Goal: Information Seeking & Learning: Learn about a topic

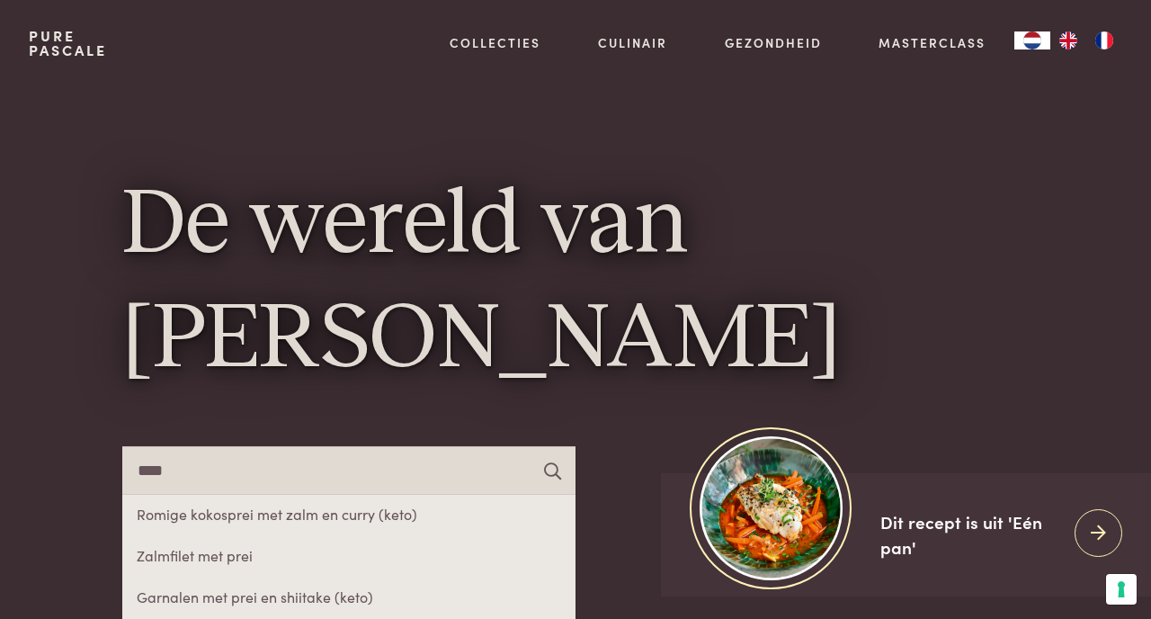
type input "****"
click at [236, 555] on link "Zalmfilet met prei" at bounding box center [348, 556] width 453 height 41
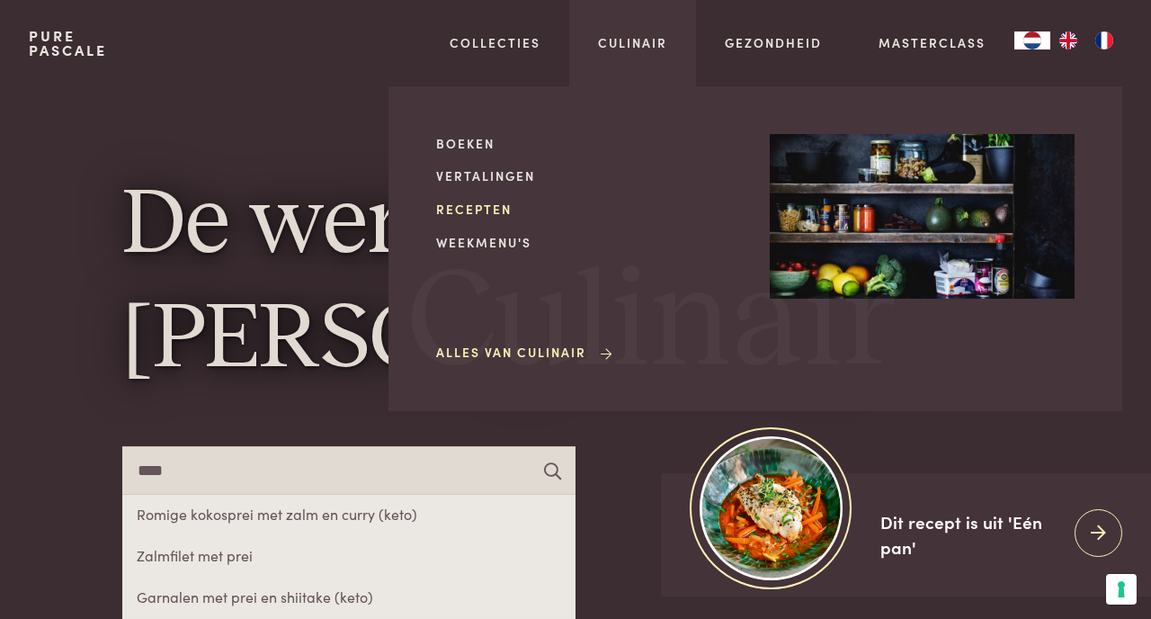
click at [483, 202] on link "Recepten" at bounding box center [588, 209] width 305 height 19
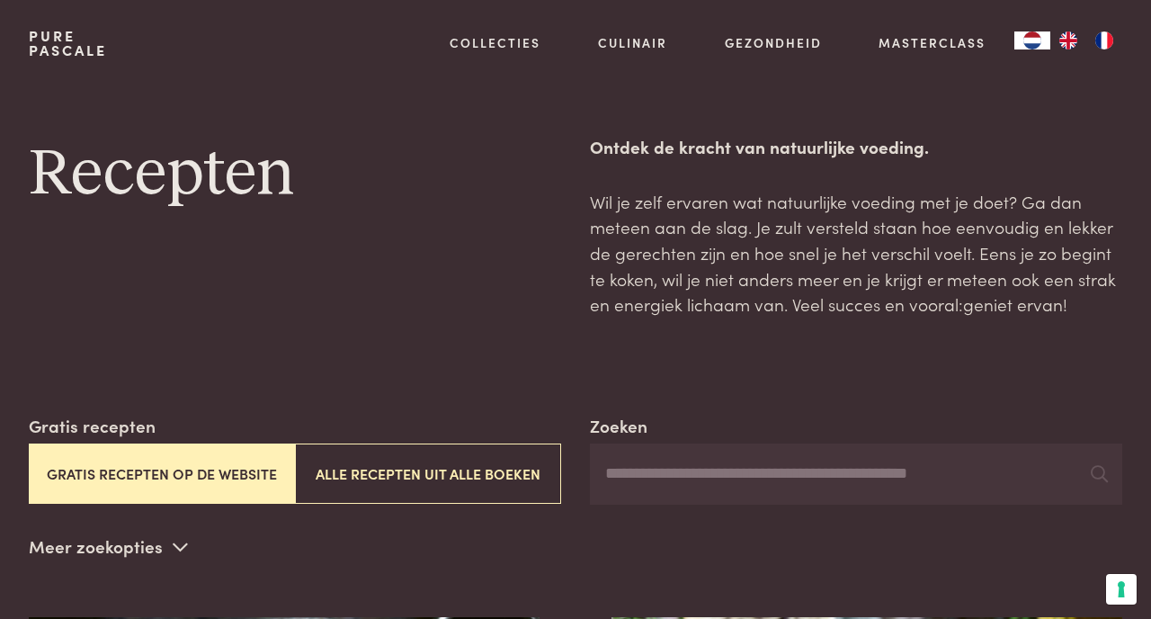
click at [658, 473] on input "Zoeken" at bounding box center [856, 473] width 532 height 61
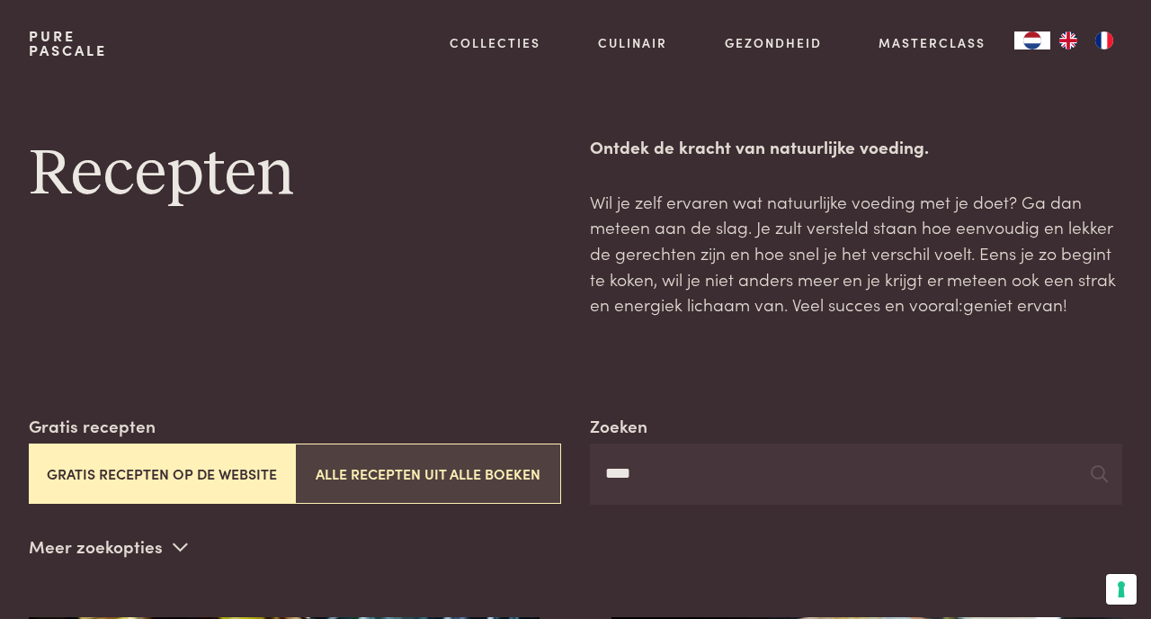
type input "****"
click at [495, 459] on button "Alle recepten uit alle boeken" at bounding box center [428, 473] width 266 height 60
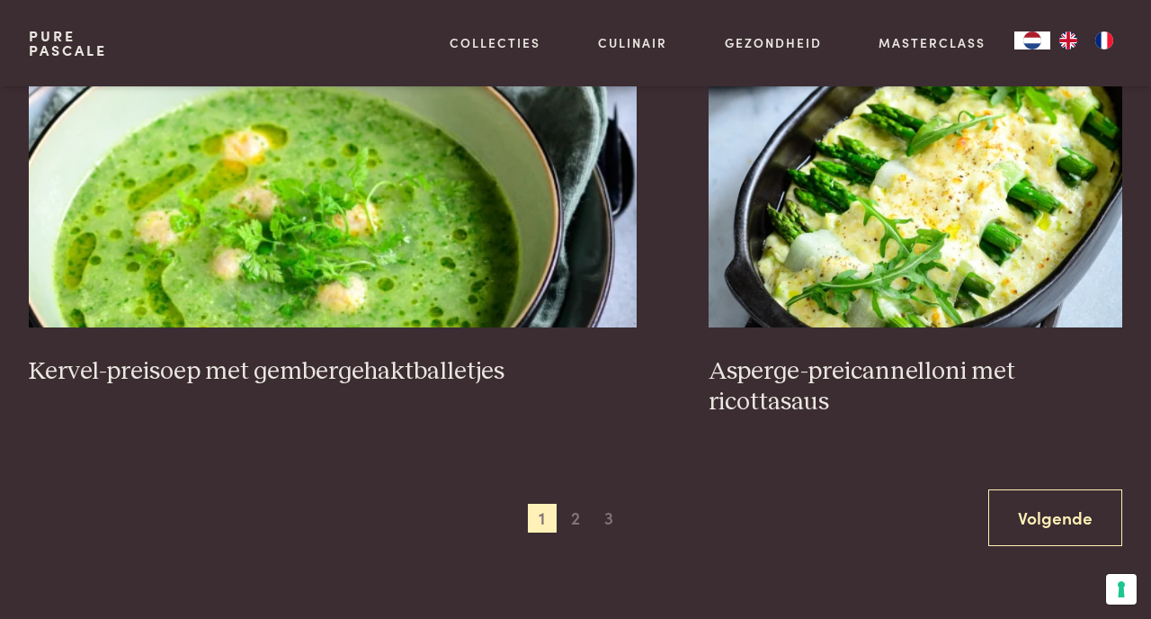
scroll to position [3168, 0]
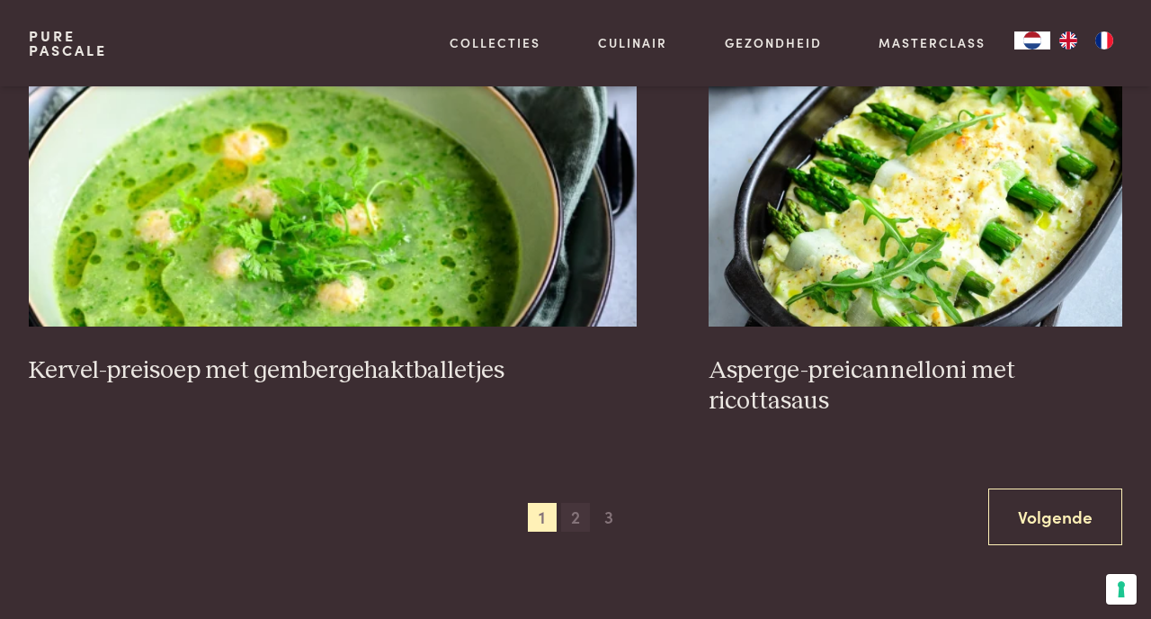
click at [575, 508] on span "2" at bounding box center [575, 517] width 29 height 29
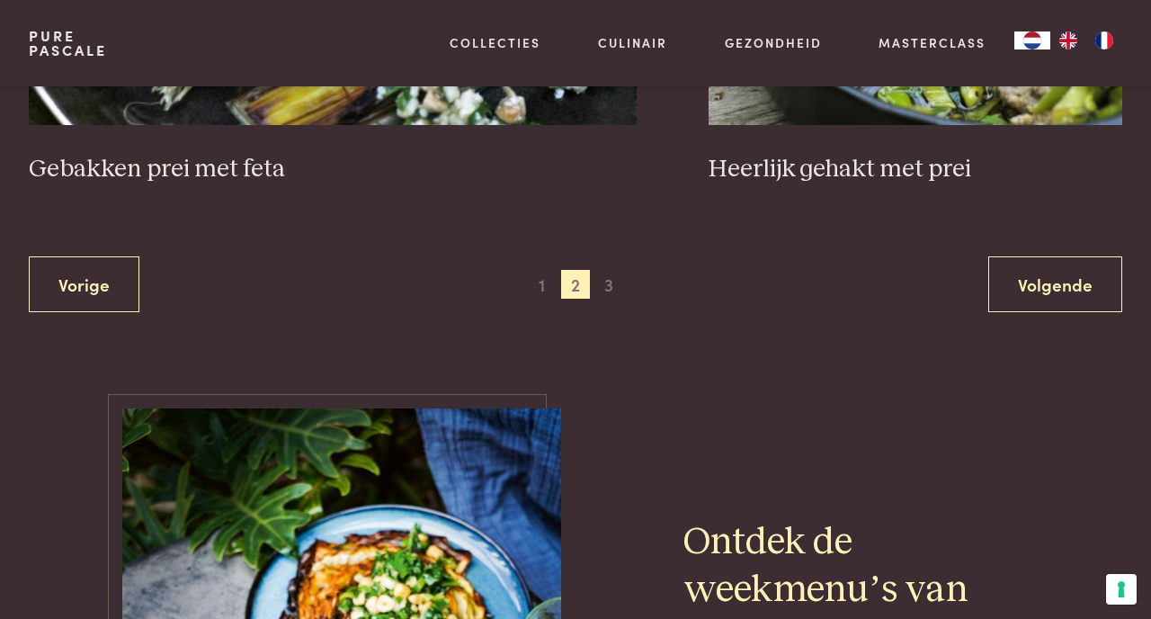
scroll to position [3432, 0]
click at [610, 272] on span "3" at bounding box center [608, 283] width 29 height 29
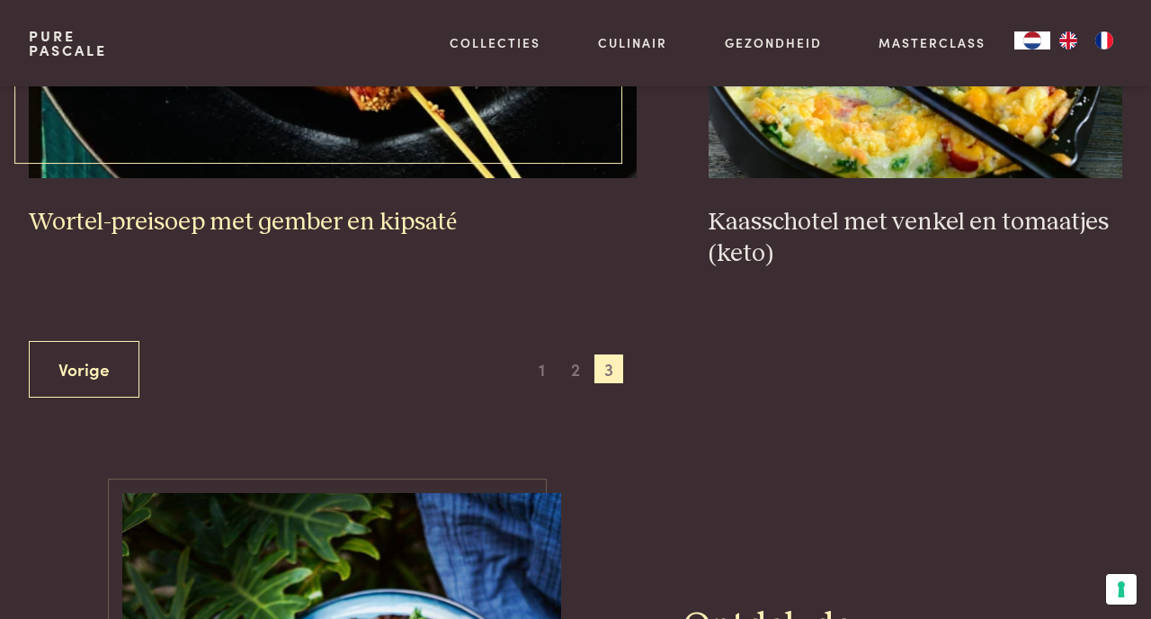
scroll to position [1849, 0]
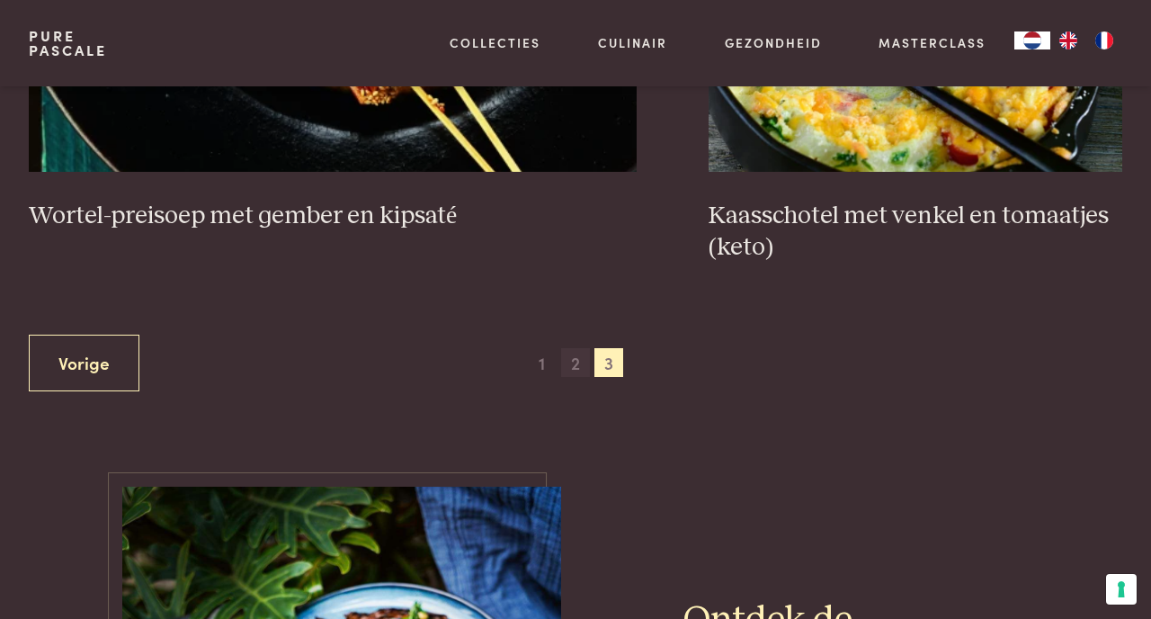
click at [577, 356] on span "2" at bounding box center [575, 362] width 29 height 29
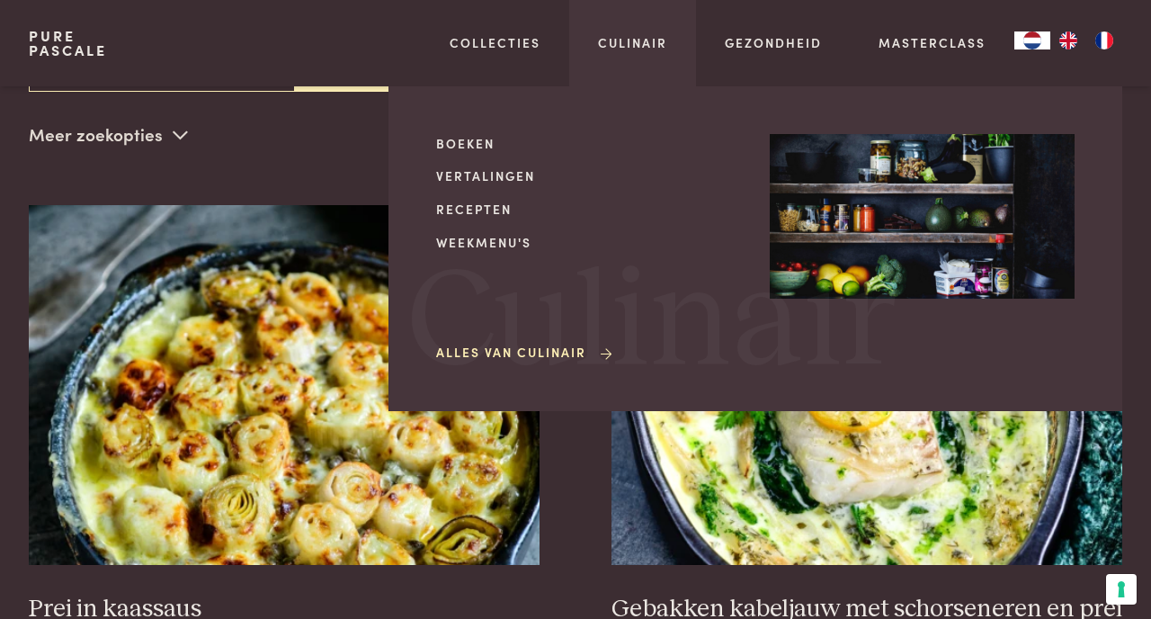
scroll to position [409, 0]
